Goal: Information Seeking & Learning: Learn about a topic

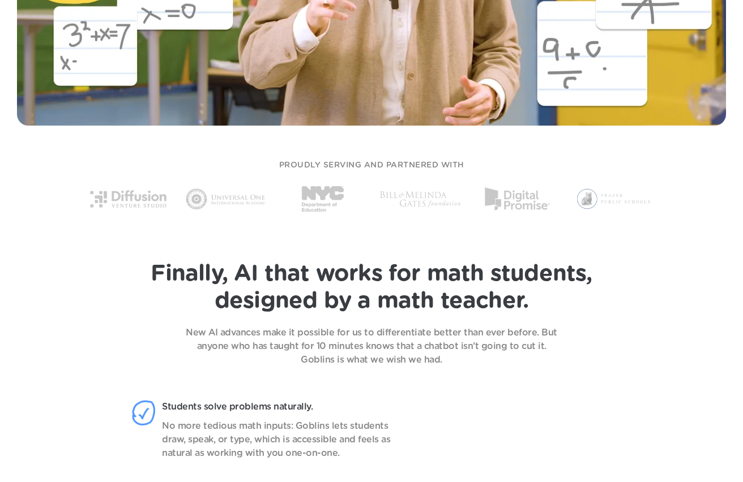
scroll to position [623, 0]
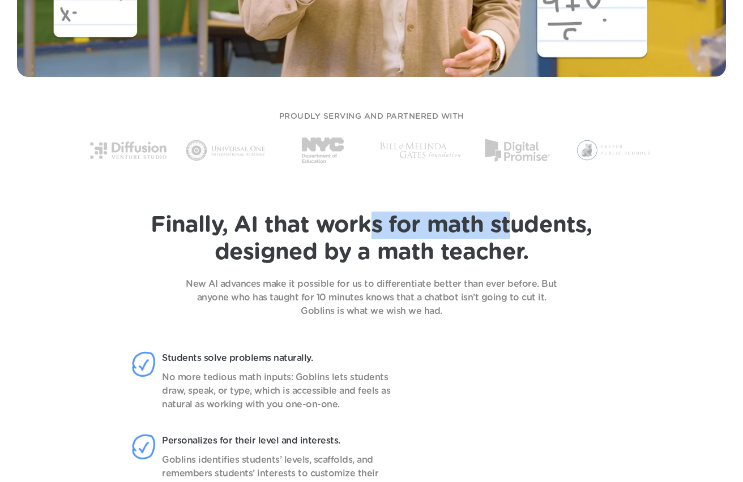
drag, startPoint x: 382, startPoint y: 227, endPoint x: 534, endPoint y: 222, distance: 151.8
click at [523, 224] on span "Finally, AI that works for math students," at bounding box center [371, 225] width 441 height 23
click at [572, 222] on span "Finally, AI that works for math students," at bounding box center [371, 225] width 441 height 23
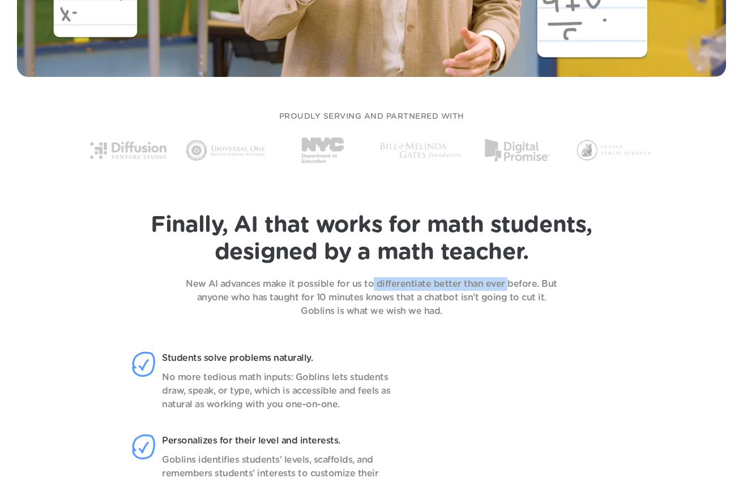
drag, startPoint x: 383, startPoint y: 284, endPoint x: 509, endPoint y: 288, distance: 126.9
click at [504, 288] on p "New AI advances make it possible for us to differentiate better than ever befor…" at bounding box center [371, 297] width 396 height 41
click at [556, 290] on p "New AI advances make it possible for us to differentiate better than ever befor…" at bounding box center [371, 297] width 396 height 41
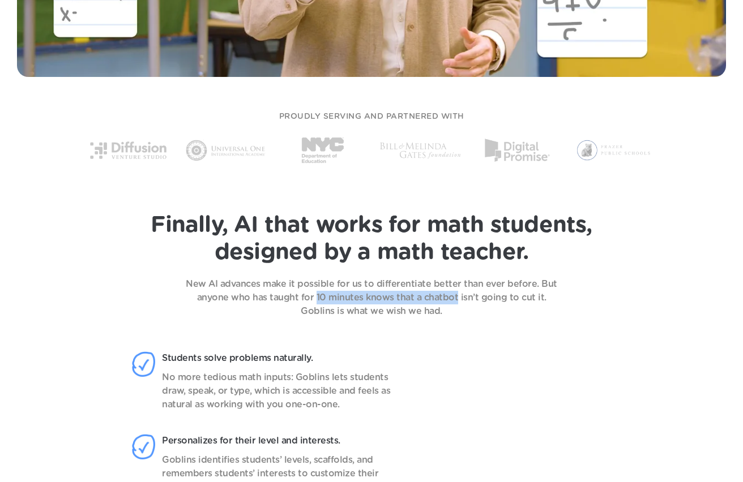
drag, startPoint x: 301, startPoint y: 298, endPoint x: 460, endPoint y: 299, distance: 159.1
click at [451, 298] on p "New AI advances make it possible for us to differentiate better than ever befor…" at bounding box center [371, 297] width 396 height 41
click at [472, 299] on p "New AI advances make it possible for us to differentiate better than ever befor…" at bounding box center [371, 297] width 396 height 41
drag, startPoint x: 251, startPoint y: 298, endPoint x: 397, endPoint y: 295, distance: 146.1
click at [376, 294] on p "New AI advances make it possible for us to differentiate better than ever befor…" at bounding box center [371, 297] width 396 height 41
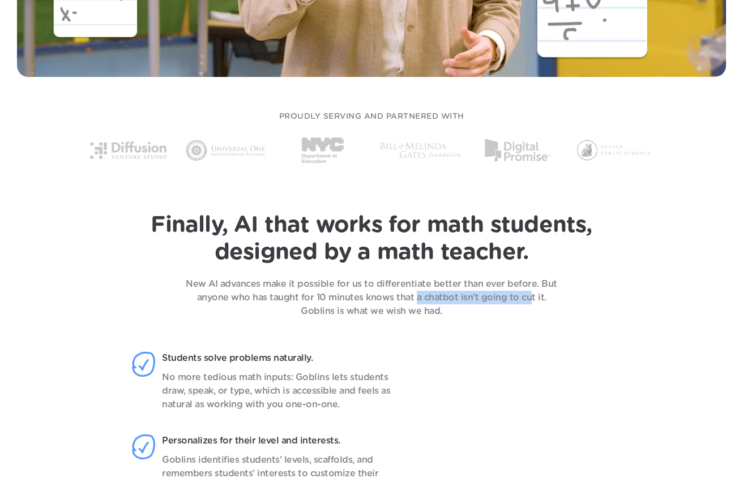
drag, startPoint x: 401, startPoint y: 295, endPoint x: 523, endPoint y: 299, distance: 121.8
click at [518, 299] on p "New AI advances make it possible for us to differentiate better than ever befor…" at bounding box center [371, 297] width 396 height 41
click at [312, 294] on p "New AI advances make it possible for us to differentiate better than ever befor…" at bounding box center [371, 297] width 396 height 41
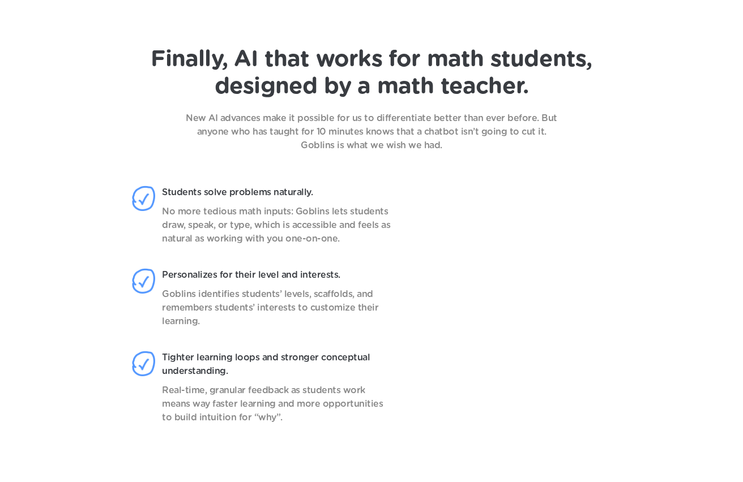
scroll to position [793, 0]
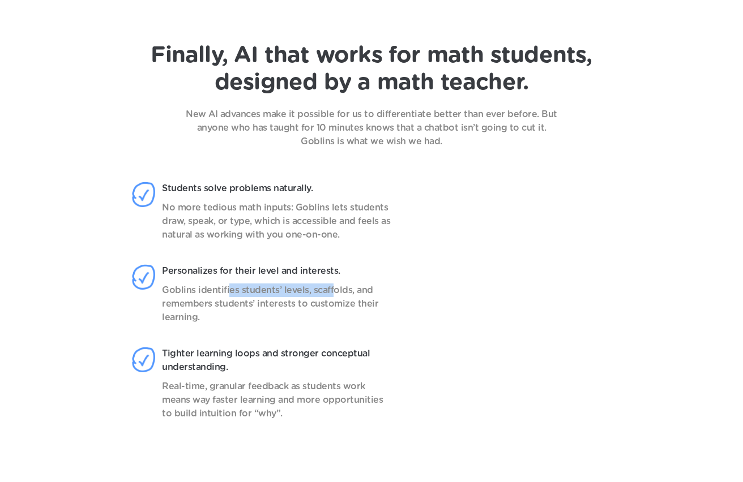
drag, startPoint x: 229, startPoint y: 289, endPoint x: 344, endPoint y: 298, distance: 114.7
click at [344, 295] on p "Goblins identifies students’ levels, scaffolds, and remembers students’ interes…" at bounding box center [277, 304] width 230 height 41
click at [332, 304] on p "Goblins identifies students’ levels, scaffolds, and remembers students’ interes…" at bounding box center [277, 304] width 230 height 41
click at [340, 306] on p "Goblins identifies students’ levels, scaffolds, and remembers students’ interes…" at bounding box center [277, 304] width 230 height 41
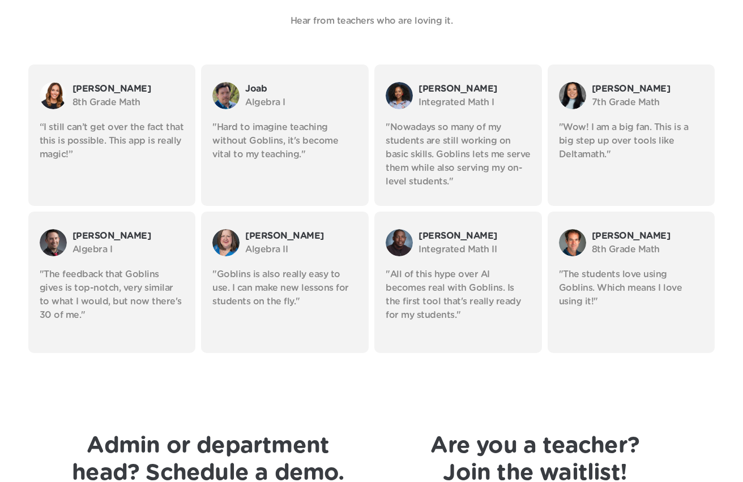
scroll to position [2038, 0]
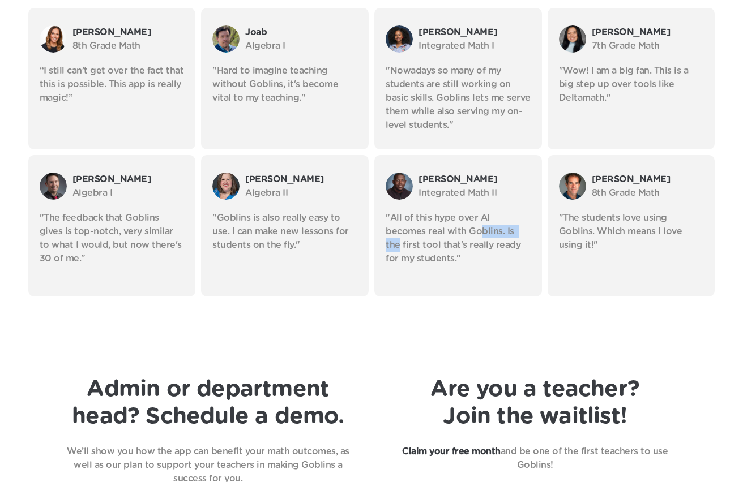
drag, startPoint x: 484, startPoint y: 233, endPoint x: 517, endPoint y: 233, distance: 32.8
click at [517, 233] on p ""All of this hype over AI becomes real with Goblins. Is the first tool that's r…" at bounding box center [458, 238] width 145 height 54
click at [419, 254] on p ""All of this hype over AI becomes real with Goblins. Is the first tool that's r…" at bounding box center [458, 238] width 145 height 54
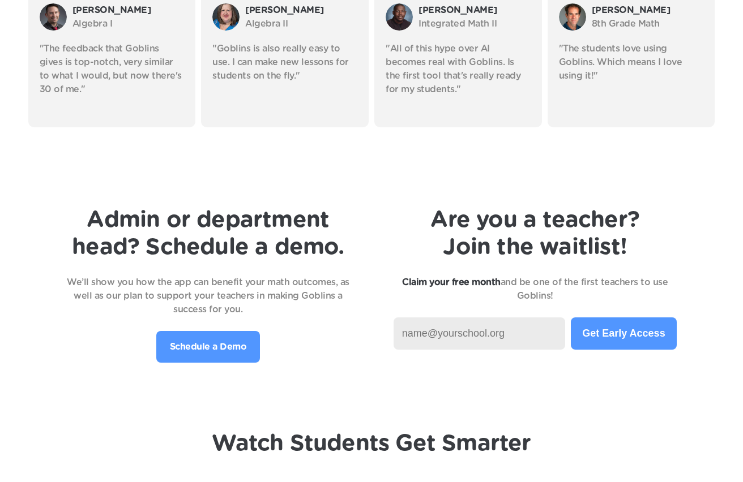
scroll to position [2208, 0]
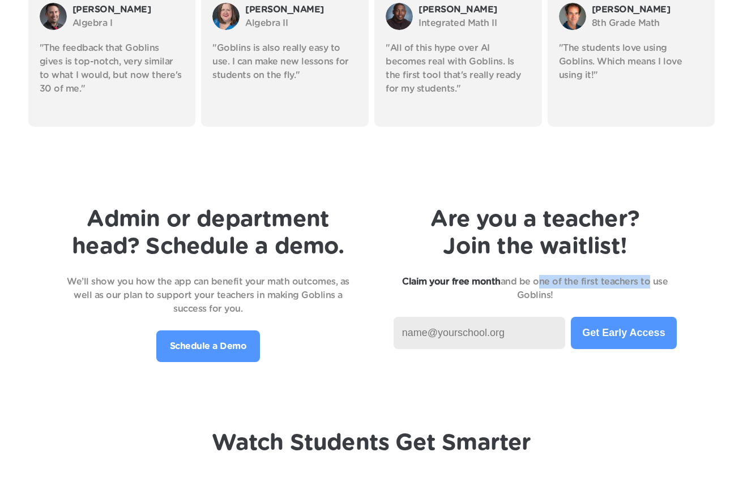
drag, startPoint x: 536, startPoint y: 286, endPoint x: 655, endPoint y: 279, distance: 119.7
click at [650, 279] on p "Claim your free month and be one of the first teachers to use Goblins!" at bounding box center [534, 288] width 283 height 27
click at [666, 277] on p "Claim your free month and be one of the first teachers to use Goblins!" at bounding box center [534, 288] width 283 height 27
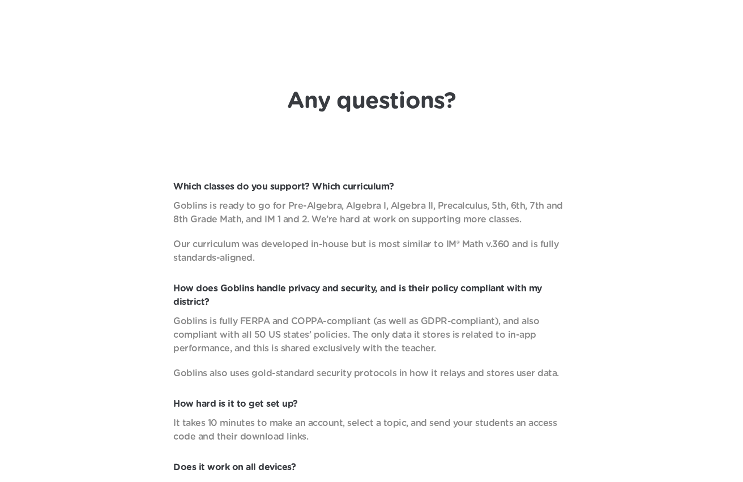
scroll to position [3510, 0]
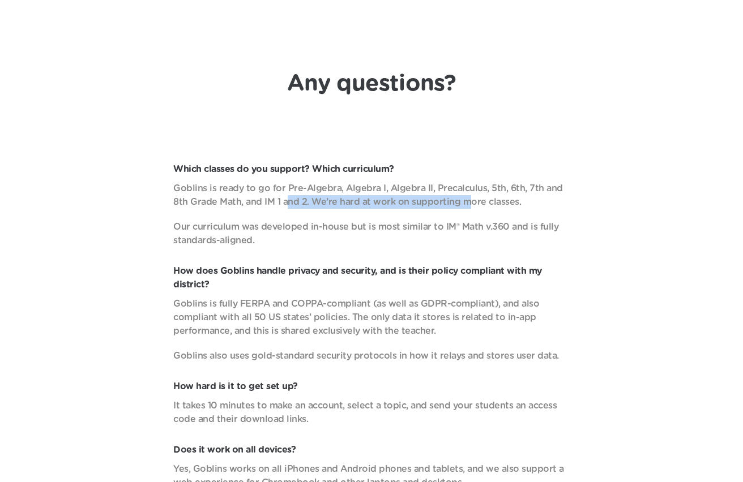
drag, startPoint x: 289, startPoint y: 205, endPoint x: 476, endPoint y: 201, distance: 186.9
click at [472, 201] on p "Goblins is ready to go for Pre-Algebra, Algebra I, Algebra II, Precalculus, 5th…" at bounding box center [371, 195] width 396 height 27
click at [483, 201] on p "Goblins is ready to go for Pre-Algebra, Algebra I, Algebra II, Precalculus, 5th…" at bounding box center [371, 195] width 396 height 27
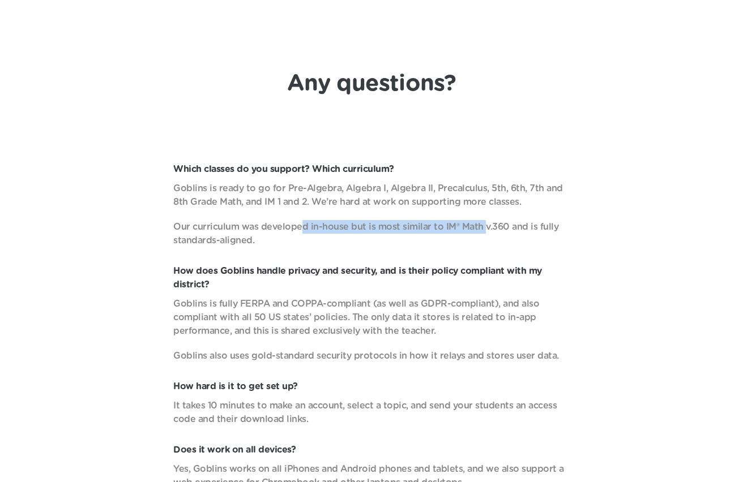
drag, startPoint x: 302, startPoint y: 228, endPoint x: 530, endPoint y: 230, distance: 228.7
click at [506, 228] on p "Our curriculum was developed in-house but is most similar to IM® Math v.360 and…" at bounding box center [371, 233] width 396 height 27
click at [545, 233] on p "Our curriculum was developed in-house but is most similar to IM® Math v.360 and…" at bounding box center [371, 233] width 396 height 27
drag, startPoint x: 412, startPoint y: 231, endPoint x: 502, endPoint y: 228, distance: 90.1
click at [499, 228] on p "Our curriculum was developed in-house but is most similar to IM® Math v.360 and…" at bounding box center [371, 233] width 396 height 27
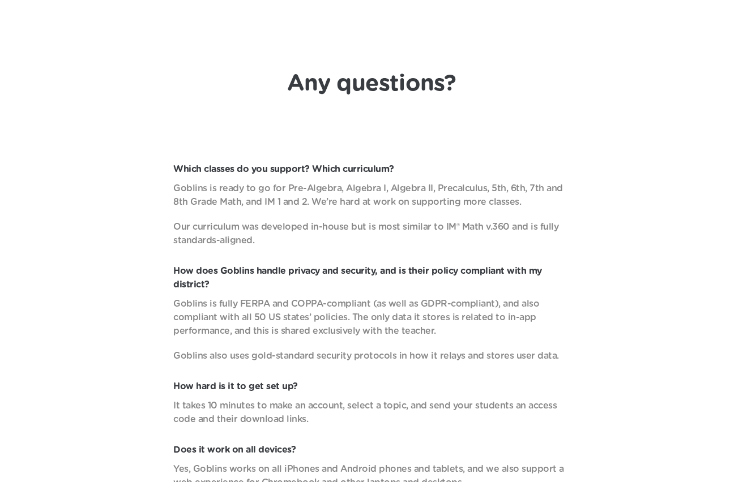
click at [580, 232] on div "Which classes do you support? Which curriculum? Goblins is ready to go for Pre-…" at bounding box center [371, 396] width 697 height 468
drag, startPoint x: 462, startPoint y: 228, endPoint x: 538, endPoint y: 225, distance: 75.9
click at [536, 225] on p "Our curriculum was developed in-house but is most similar to IM® Math v.360 and…" at bounding box center [371, 233] width 396 height 27
click at [569, 225] on p "Our curriculum was developed in-house but is most similar to IM® Math v.360 and…" at bounding box center [371, 233] width 396 height 27
drag, startPoint x: 205, startPoint y: 238, endPoint x: 319, endPoint y: 240, distance: 113.2
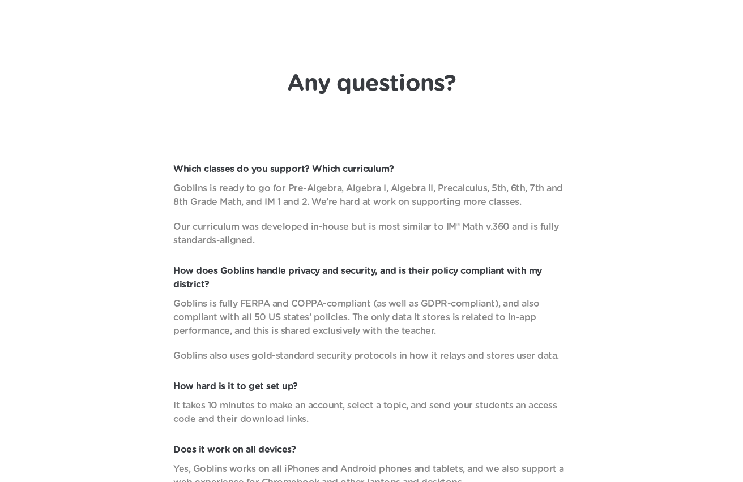
click at [239, 239] on p "Our curriculum was developed in-house but is most similar to IM® Math v.360 and…" at bounding box center [371, 233] width 396 height 27
drag, startPoint x: 282, startPoint y: 271, endPoint x: 547, endPoint y: 290, distance: 266.2
click at [521, 276] on p "How does Goblins handle privacy and security, and is their policy compliant wit…" at bounding box center [371, 277] width 396 height 27
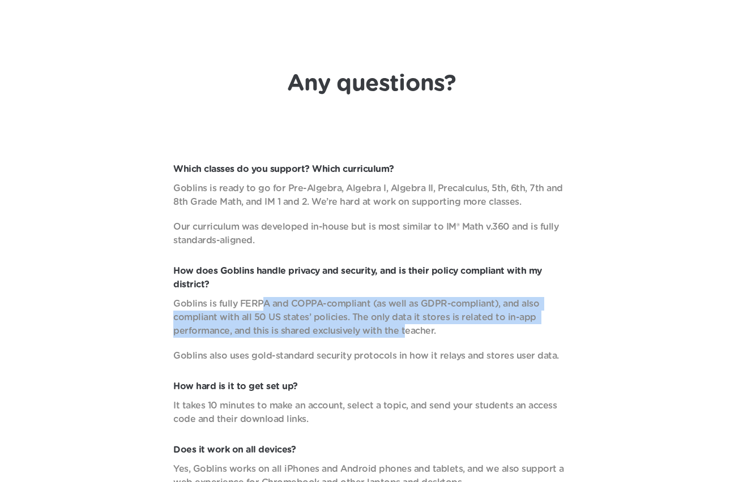
drag, startPoint x: 258, startPoint y: 310, endPoint x: 439, endPoint y: 333, distance: 182.1
click at [422, 335] on p "Goblins is fully FERPA and COPPA-compliant (as well as GDPR-compliant), and als…" at bounding box center [371, 317] width 396 height 41
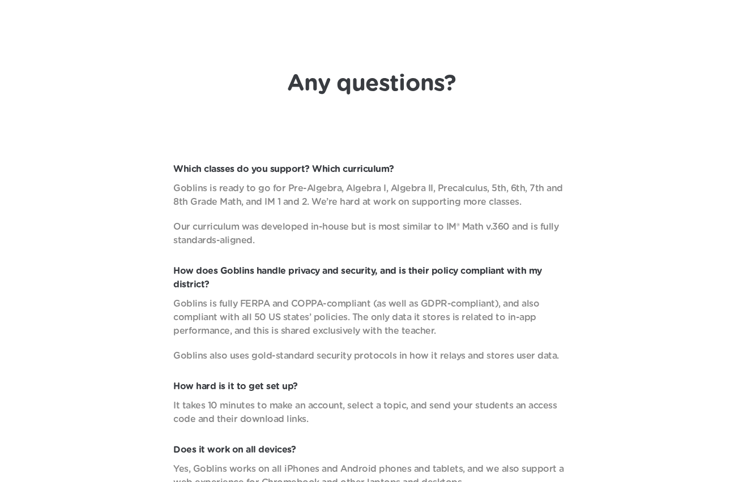
click at [452, 329] on p "Goblins is fully FERPA and COPPA-compliant (as well as GDPR-compliant), and als…" at bounding box center [371, 317] width 396 height 41
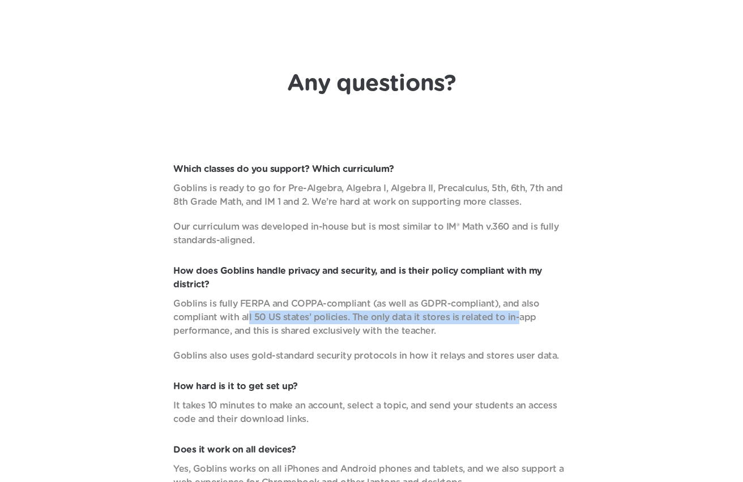
drag, startPoint x: 276, startPoint y: 316, endPoint x: 512, endPoint y: 324, distance: 235.6
click at [512, 324] on p "Goblins is fully FERPA and COPPA-compliant (as well as GDPR-compliant), and als…" at bounding box center [371, 317] width 396 height 41
drag, startPoint x: 249, startPoint y: 324, endPoint x: 382, endPoint y: 323, distance: 133.0
click at [370, 328] on p "Goblins is fully FERPA and COPPA-compliant (as well as GDPR-compliant), and als…" at bounding box center [371, 317] width 396 height 41
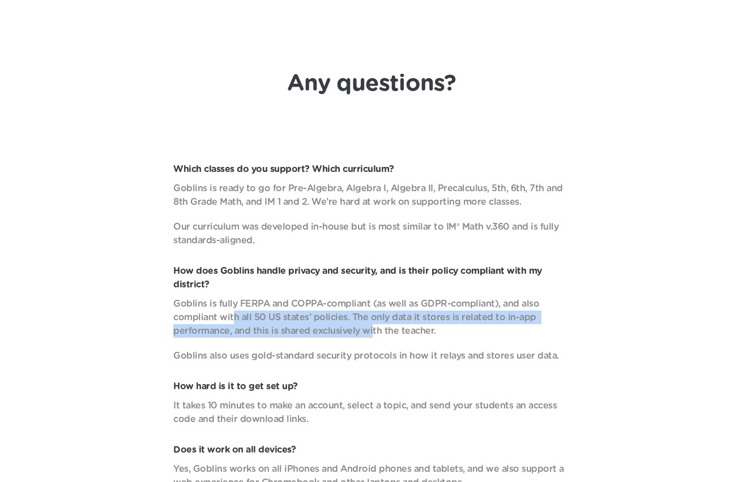
click at [391, 323] on p "Goblins is fully FERPA and COPPA-compliant (as well as GDPR-compliant), and als…" at bounding box center [371, 317] width 396 height 41
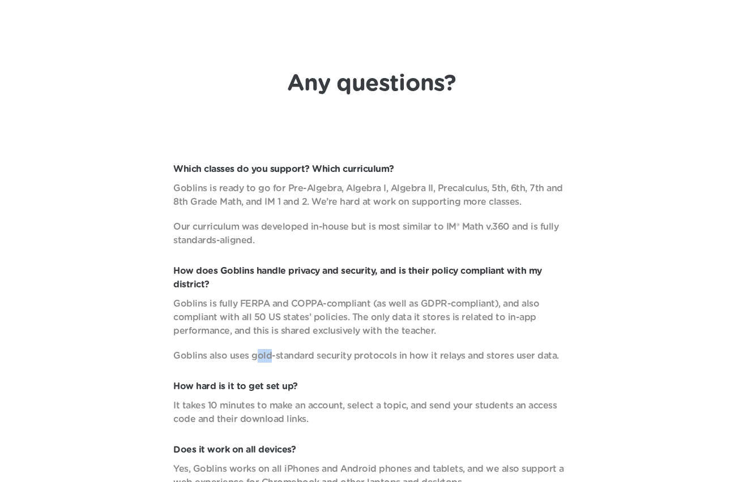
drag, startPoint x: 254, startPoint y: 362, endPoint x: 273, endPoint y: 357, distance: 19.9
click at [267, 357] on p "Goblins also uses gold-standard security protocols in how it relays and stores …" at bounding box center [371, 356] width 396 height 14
drag, startPoint x: 354, startPoint y: 354, endPoint x: 539, endPoint y: 351, distance: 185.1
click at [534, 351] on p "Goblins also uses gold-standard security protocols in how it relays and stores …" at bounding box center [371, 356] width 396 height 14
click at [538, 352] on p "Goblins also uses gold-standard security protocols in how it relays and stores …" at bounding box center [371, 356] width 396 height 14
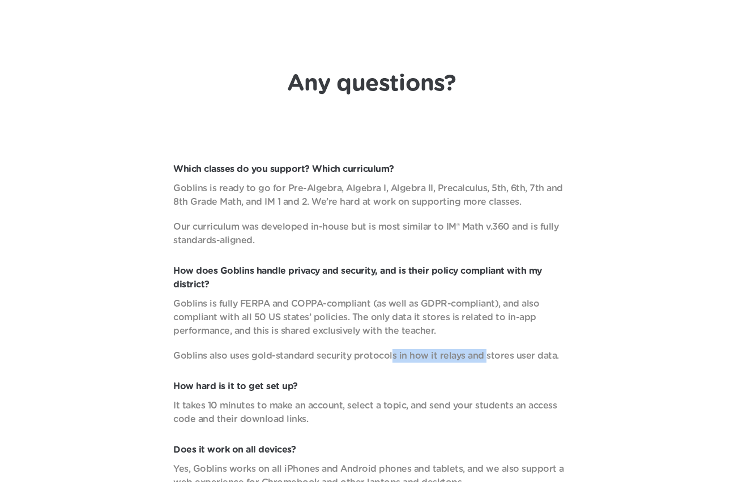
drag, startPoint x: 392, startPoint y: 359, endPoint x: 541, endPoint y: 351, distance: 149.1
click at [521, 355] on p "Goblins also uses gold-standard security protocols in how it relays and stores …" at bounding box center [371, 356] width 396 height 14
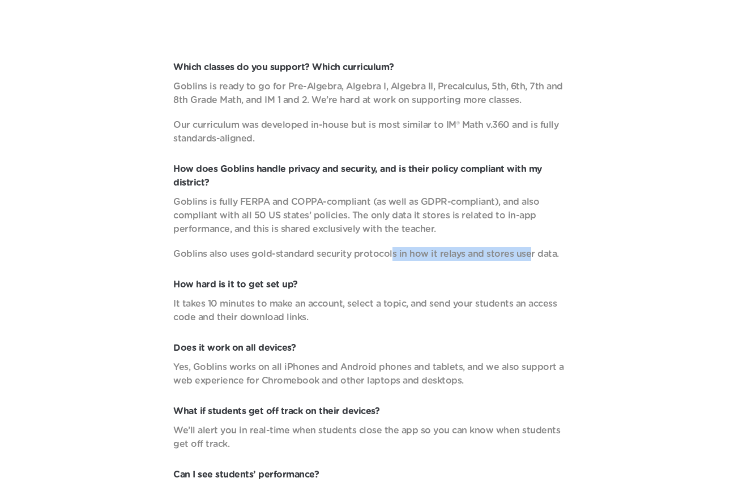
scroll to position [3736, 0]
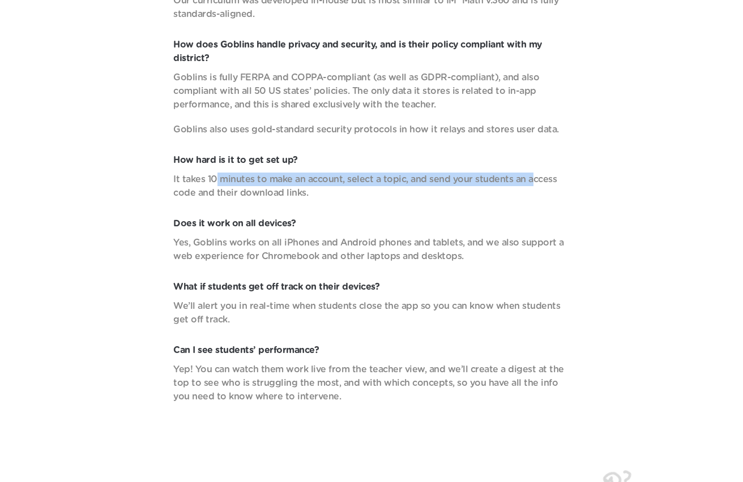
drag, startPoint x: 215, startPoint y: 177, endPoint x: 535, endPoint y: 173, distance: 319.9
click at [530, 173] on p "It takes 10 minutes to make an account, select a topic, and send your students …" at bounding box center [371, 186] width 396 height 27
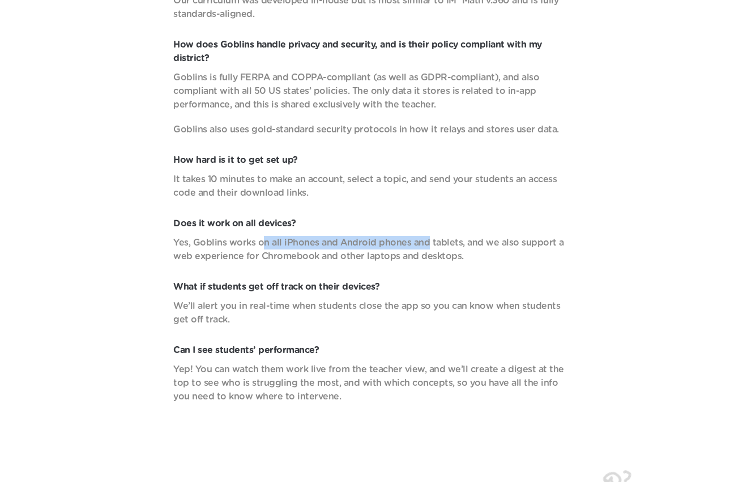
drag, startPoint x: 312, startPoint y: 242, endPoint x: 430, endPoint y: 245, distance: 118.3
click at [427, 245] on p "Yes, Goblins works on all iPhones and Android phones and tablets, and we also s…" at bounding box center [371, 249] width 396 height 27
click at [439, 247] on p "Yes, Goblins works on all iPhones and Android phones and tablets, and we also s…" at bounding box center [371, 249] width 396 height 27
drag, startPoint x: 353, startPoint y: 245, endPoint x: 516, endPoint y: 249, distance: 163.1
click at [507, 249] on p "Yes, Goblins works on all iPhones and Android phones and tablets, and we also s…" at bounding box center [371, 249] width 396 height 27
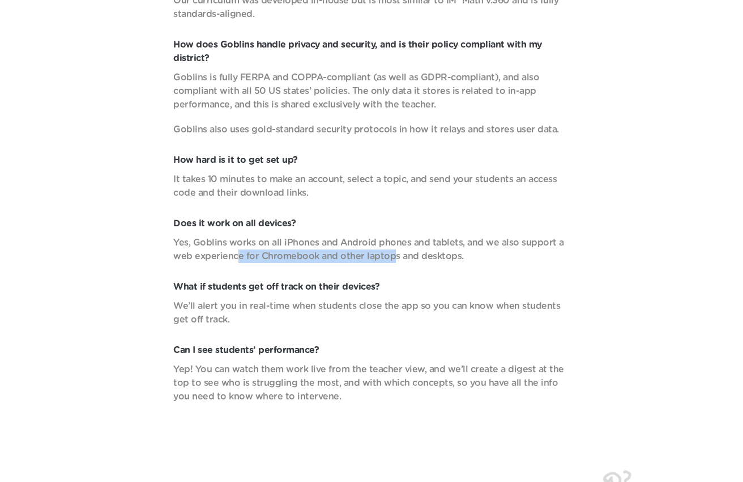
drag, startPoint x: 296, startPoint y: 258, endPoint x: 397, endPoint y: 256, distance: 100.8
click at [396, 256] on p "Yes, Goblins works on all iPhones and Android phones and tablets, and we also s…" at bounding box center [371, 249] width 396 height 27
click at [414, 258] on p "Yes, Goblins works on all iPhones and Android phones and tablets, and we also s…" at bounding box center [371, 249] width 396 height 27
drag, startPoint x: 306, startPoint y: 256, endPoint x: 430, endPoint y: 258, distance: 124.0
click at [430, 258] on p "Yes, Goblins works on all iPhones and Android phones and tablets, and we also s…" at bounding box center [371, 249] width 396 height 27
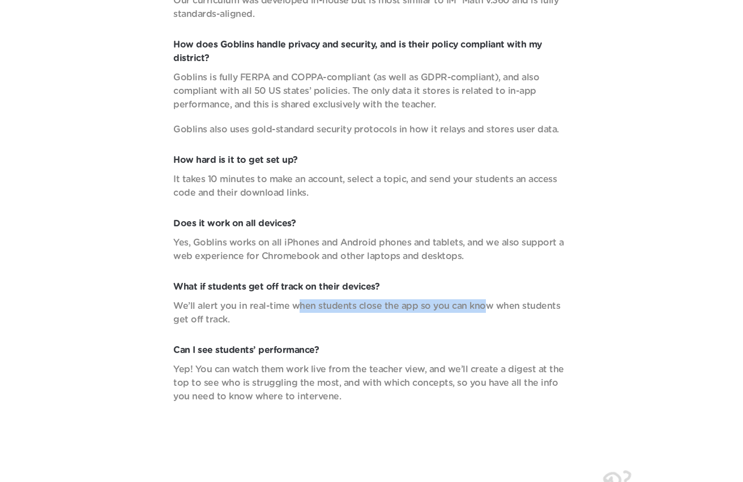
drag, startPoint x: 327, startPoint y: 307, endPoint x: 501, endPoint y: 308, distance: 174.4
click at [481, 307] on p "We’ll alert you in real-time when students close the app so you can know when s…" at bounding box center [371, 312] width 396 height 27
click at [512, 310] on p "We’ll alert you in real-time when students close the app so you can know when s…" at bounding box center [371, 312] width 396 height 27
drag, startPoint x: 306, startPoint y: 307, endPoint x: 473, endPoint y: 303, distance: 166.5
click at [472, 303] on p "We’ll alert you in real-time when students close the app so you can know when s…" at bounding box center [371, 312] width 396 height 27
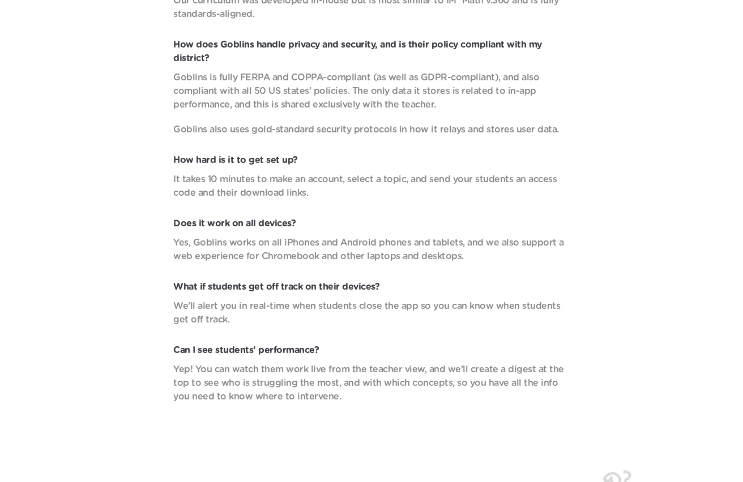
click at [440, 315] on p "We’ll alert you in real-time when students close the app so you can know when s…" at bounding box center [371, 312] width 396 height 27
drag, startPoint x: 443, startPoint y: 311, endPoint x: 555, endPoint y: 305, distance: 112.2
click at [555, 305] on p "We’ll alert you in real-time when students close the app so you can know when s…" at bounding box center [371, 312] width 396 height 27
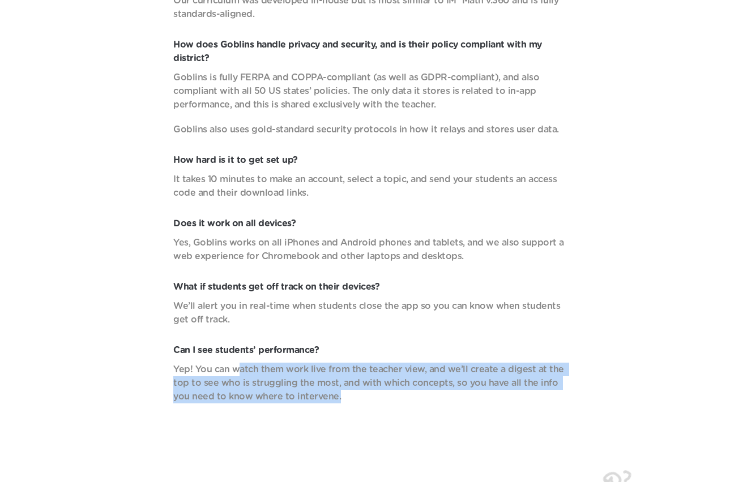
drag, startPoint x: 257, startPoint y: 367, endPoint x: 368, endPoint y: 392, distance: 113.6
click at [362, 391] on p "Yep! You can watch them work live from the teacher view, and we’ll create a dig…" at bounding box center [371, 383] width 396 height 41
click at [400, 387] on p "Yep! You can watch them work live from the teacher view, and we’ll create a dig…" at bounding box center [371, 383] width 396 height 41
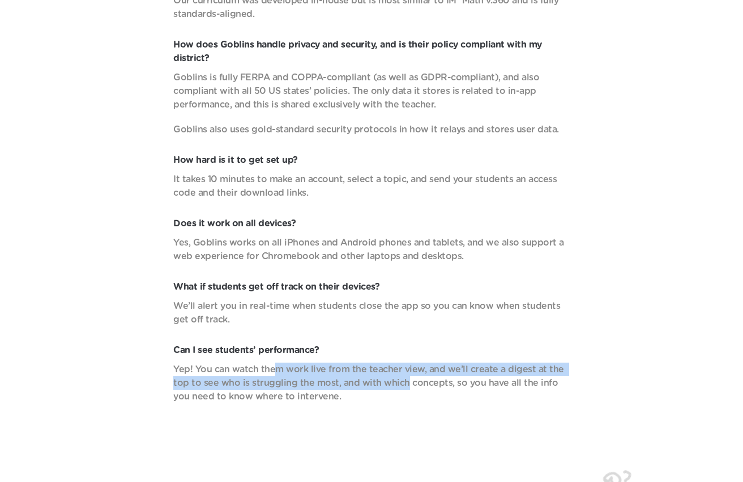
drag, startPoint x: 284, startPoint y: 370, endPoint x: 429, endPoint y: 388, distance: 146.0
click at [429, 388] on p "Yep! You can watch them work live from the teacher view, and we’ll create a dig…" at bounding box center [371, 383] width 396 height 41
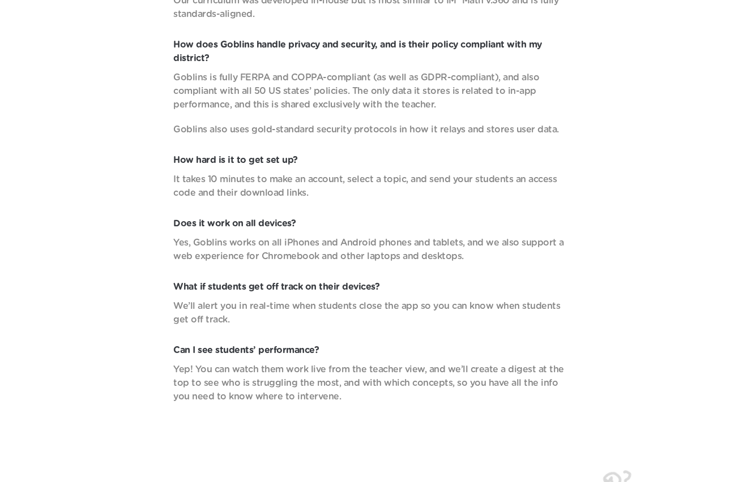
click at [458, 387] on p "Yep! You can watch them work live from the teacher view, and we’ll create a dig…" at bounding box center [371, 383] width 396 height 41
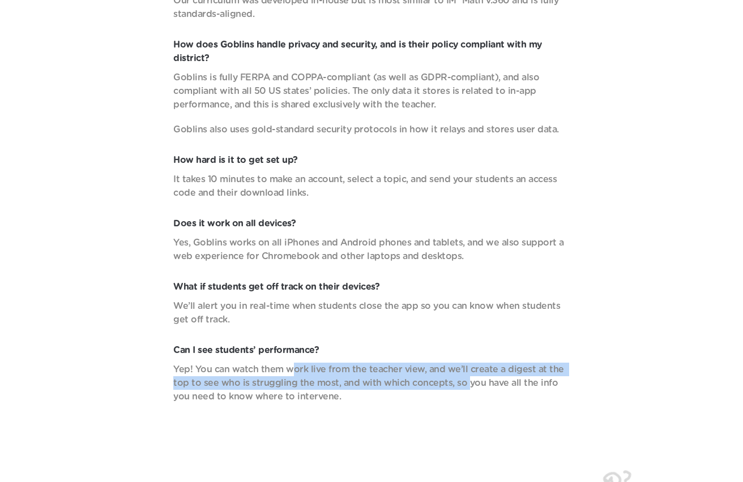
drag, startPoint x: 294, startPoint y: 373, endPoint x: 470, endPoint y: 384, distance: 176.4
click at [465, 384] on p "Yep! You can watch them work live from the teacher view, and we’ll create a dig…" at bounding box center [371, 383] width 396 height 41
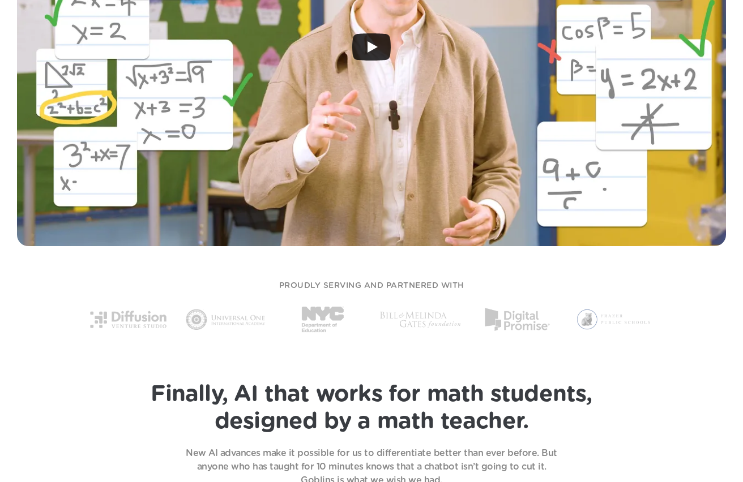
scroll to position [566, 0]
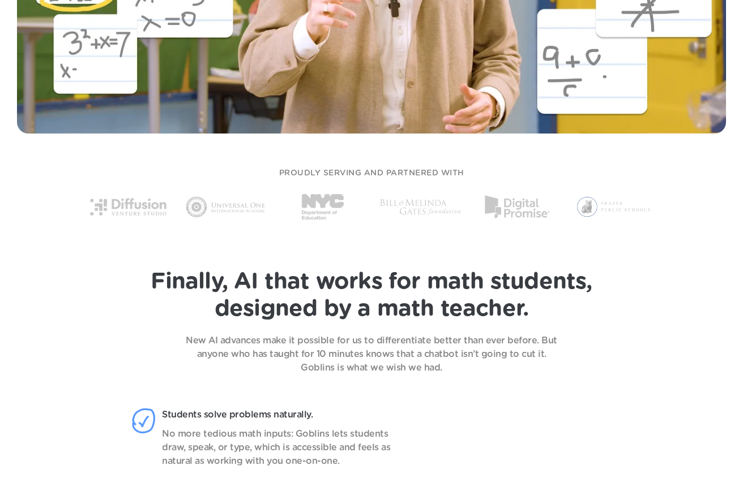
click at [598, 208] on img at bounding box center [614, 207] width 80 height 44
click at [529, 209] on img at bounding box center [517, 207] width 80 height 44
click at [427, 211] on img at bounding box center [420, 207] width 80 height 44
drag, startPoint x: 279, startPoint y: 281, endPoint x: 434, endPoint y: 279, distance: 155.1
click at [431, 279] on span "Finally, AI that works for math students," at bounding box center [371, 282] width 441 height 23
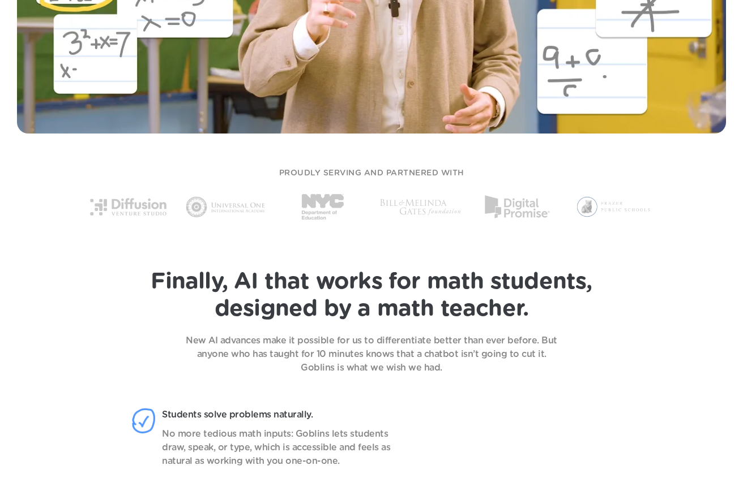
drag, startPoint x: 461, startPoint y: 291, endPoint x: 396, endPoint y: 297, distance: 65.9
click at [460, 293] on span "Finally, AI that works for math students," at bounding box center [371, 282] width 441 height 23
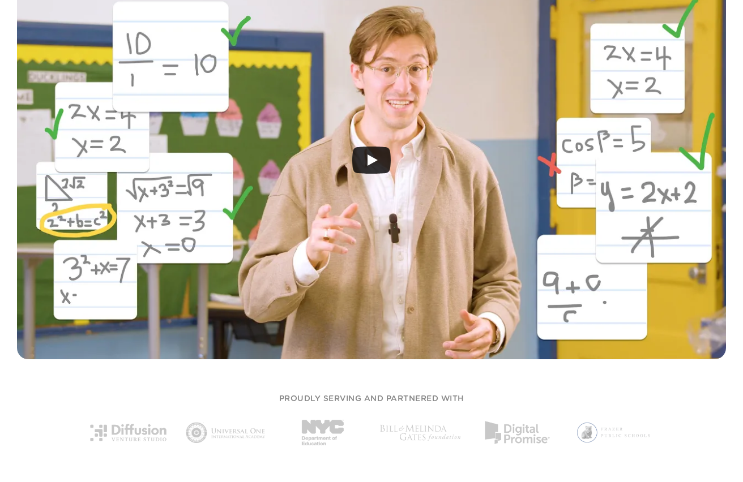
scroll to position [226, 0]
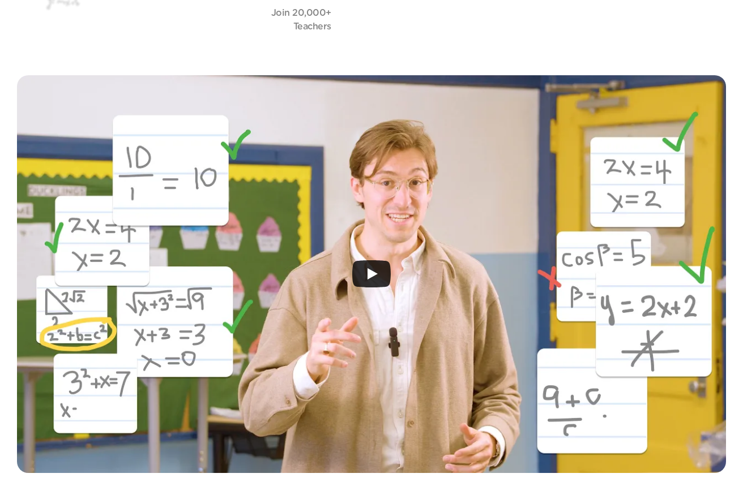
click at [371, 276] on icon "Play" at bounding box center [372, 273] width 10 height 11
